Goal: Unclear

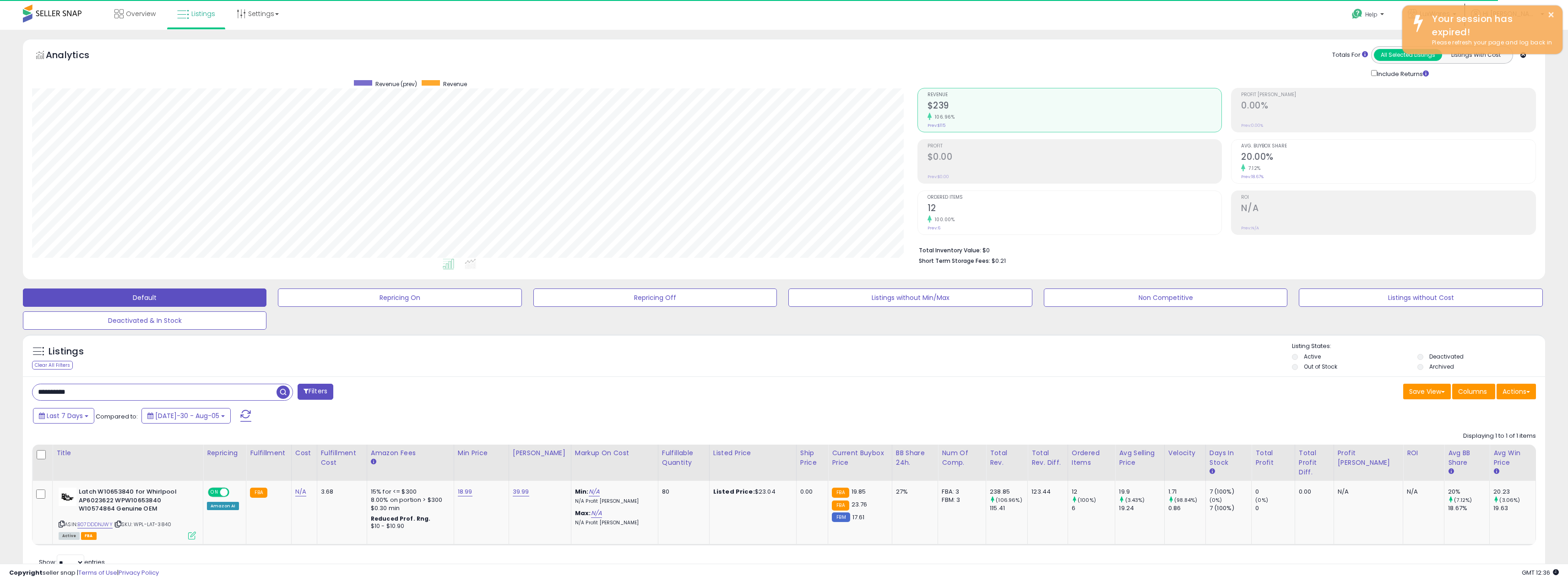
scroll to position [188, 886]
